Goal: Task Accomplishment & Management: Use online tool/utility

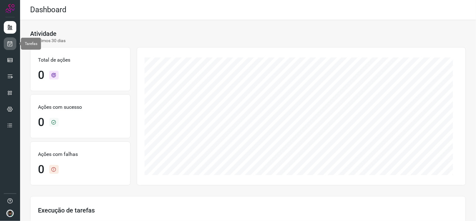
click at [11, 43] on icon at bounding box center [10, 44] width 7 height 6
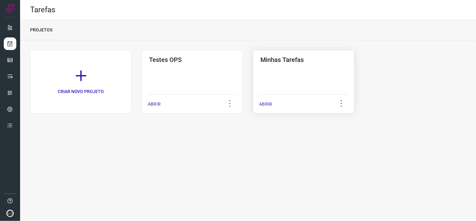
click at [343, 81] on div "Minhas Tarefas ABRIR" at bounding box center [303, 81] width 101 height 63
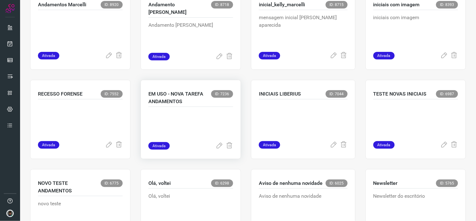
click at [171, 126] on p at bounding box center [191, 126] width 85 height 31
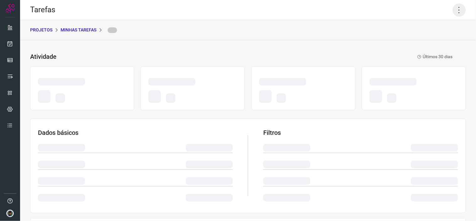
click at [453, 9] on icon at bounding box center [459, 9] width 13 height 13
click at [438, 7] on div "Tarefas" at bounding box center [248, 10] width 456 height 20
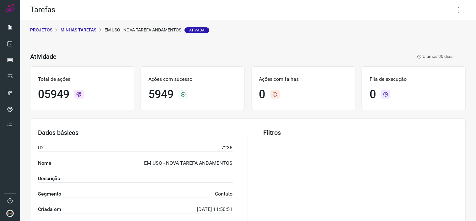
click at [452, 17] on div "Tarefas" at bounding box center [248, 10] width 456 height 20
click at [454, 14] on icon at bounding box center [459, 9] width 13 height 13
click at [432, 40] on li "Executar" at bounding box center [432, 41] width 57 height 10
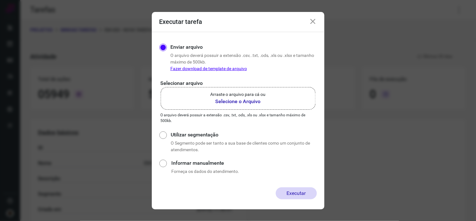
click at [241, 99] on b "Selecione o Arquivo" at bounding box center [238, 102] width 55 height 8
click at [0, 0] on input "Arraste o arquivo para cá ou Selecione o Arquivo" at bounding box center [0, 0] width 0 height 0
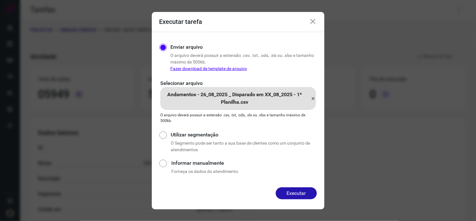
click at [303, 190] on button "Executar" at bounding box center [296, 193] width 41 height 12
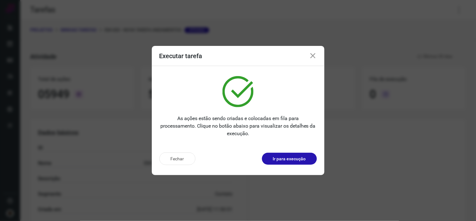
drag, startPoint x: 313, startPoint y: 55, endPoint x: 426, endPoint y: 48, distance: 113.2
click at [312, 55] on icon at bounding box center [314, 56] width 8 height 8
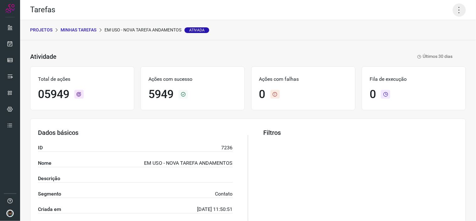
click at [453, 6] on icon at bounding box center [459, 9] width 13 height 13
click at [427, 41] on li "Executar" at bounding box center [432, 41] width 57 height 10
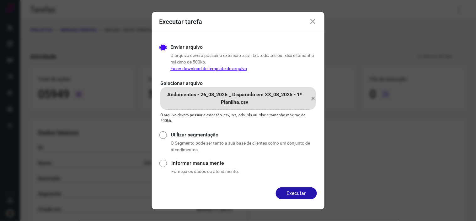
click at [310, 99] on div "Andamentos - 26_08_2025 _ Disparado em XX_08_2025 - 1ª Planilha.csv" at bounding box center [238, 98] width 156 height 23
click at [0, 0] on input "Andamentos - 26_08_2025 _ Disparado em XX_08_2025 - 1ª Planilha.csv" at bounding box center [0, 0] width 0 height 0
click at [300, 193] on button "Executar" at bounding box center [296, 193] width 41 height 12
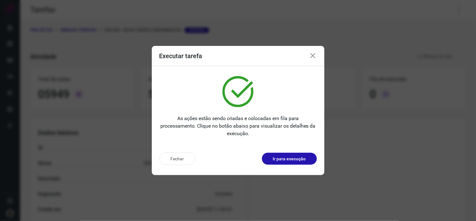
click at [314, 54] on icon at bounding box center [314, 56] width 8 height 8
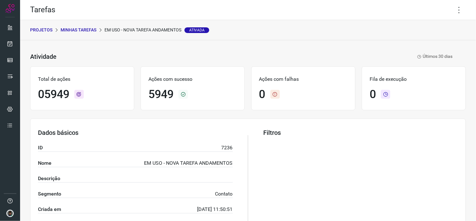
drag, startPoint x: 457, startPoint y: 7, endPoint x: 426, endPoint y: 36, distance: 42.2
click at [457, 8] on icon at bounding box center [459, 9] width 13 height 13
click at [425, 36] on li "Executar" at bounding box center [432, 41] width 57 height 10
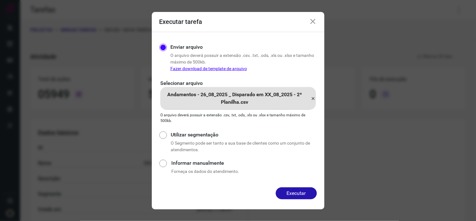
click at [311, 98] on icon at bounding box center [313, 99] width 5 height 8
click at [0, 0] on input "Andamentos - 26_08_2025 _ Disparado em XX_08_2025 - 2ª Planilha.csv" at bounding box center [0, 0] width 0 height 0
click at [293, 197] on button "Executar" at bounding box center [296, 193] width 41 height 12
